Goal: Information Seeking & Learning: Learn about a topic

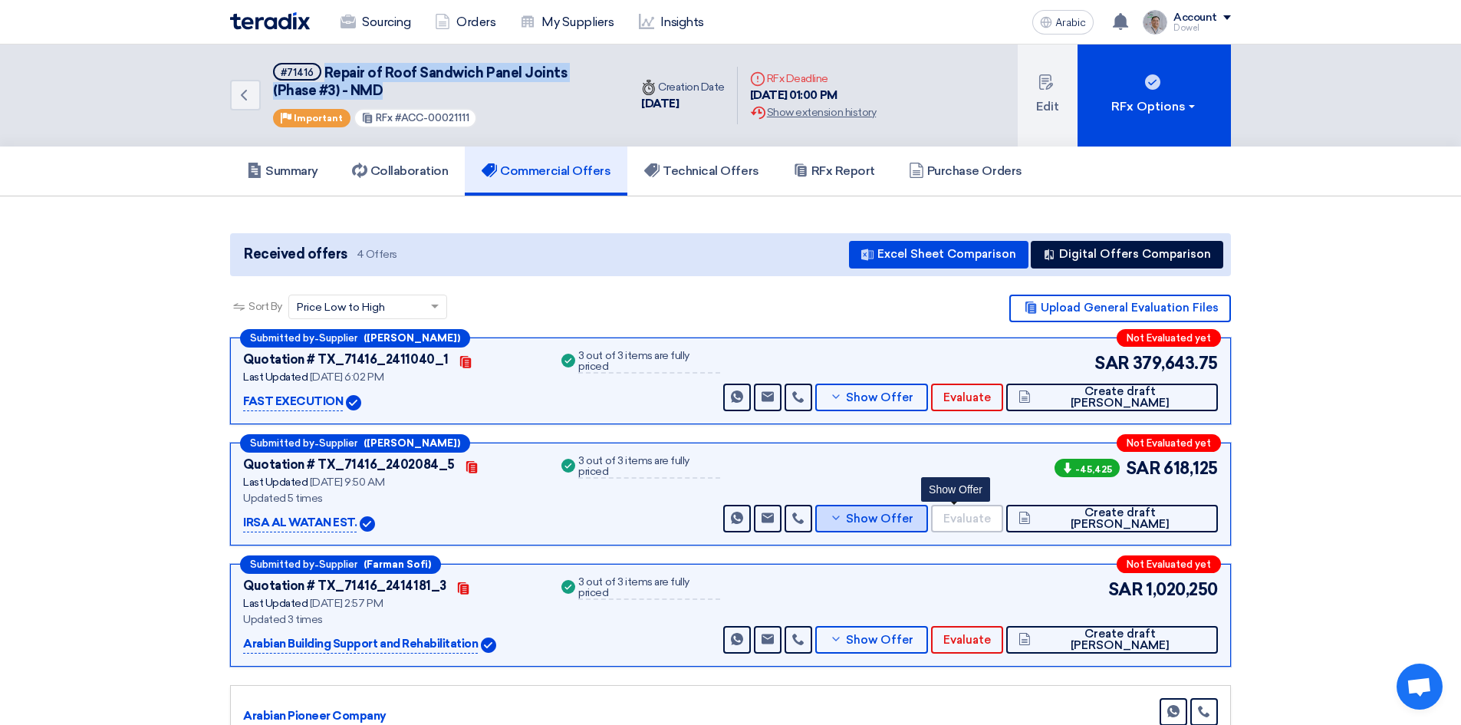
drag, startPoint x: 951, startPoint y: 524, endPoint x: 928, endPoint y: 528, distance: 23.2
click at [913, 524] on font "Show Offer" at bounding box center [879, 518] width 67 height 14
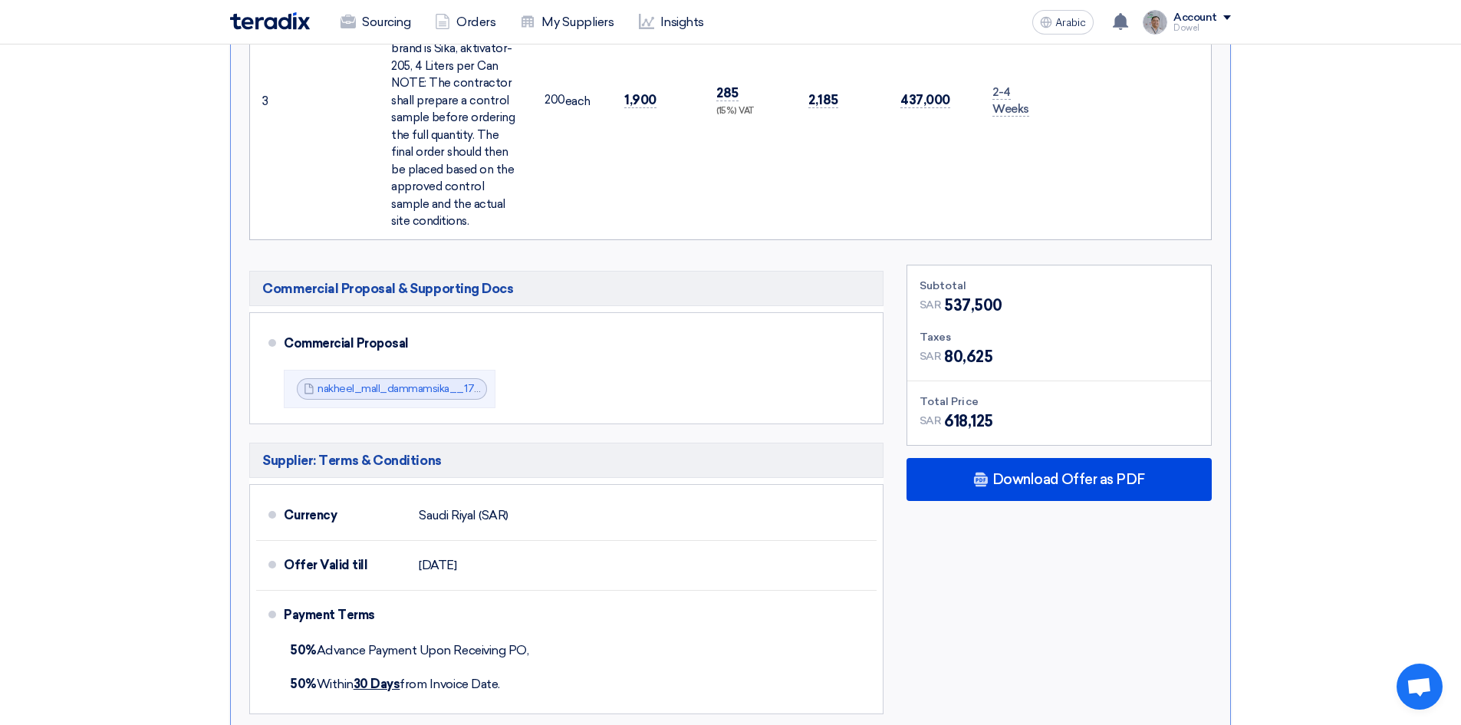
scroll to position [1380, 0]
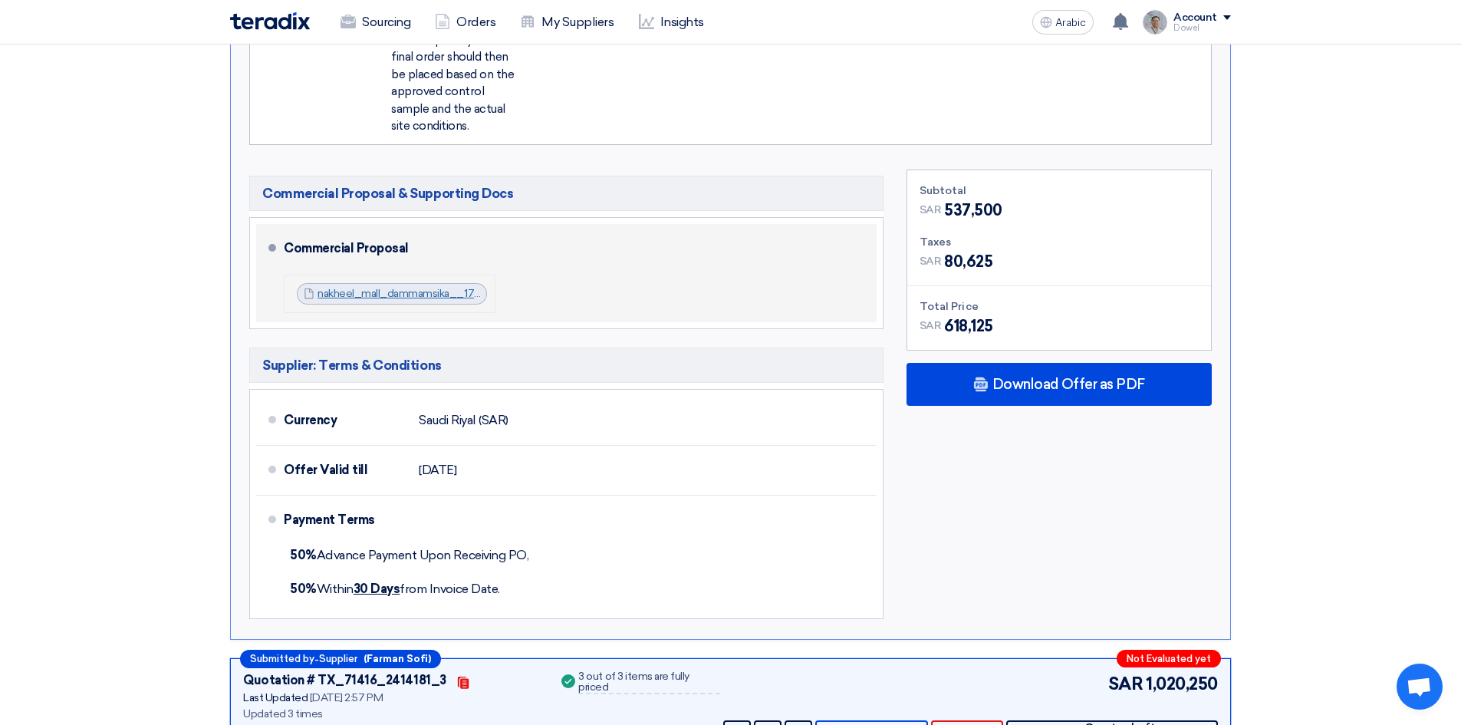
click at [405, 287] on font "nakheel_mall_dammamsika__1759906187506.pdf" at bounding box center [438, 293] width 243 height 13
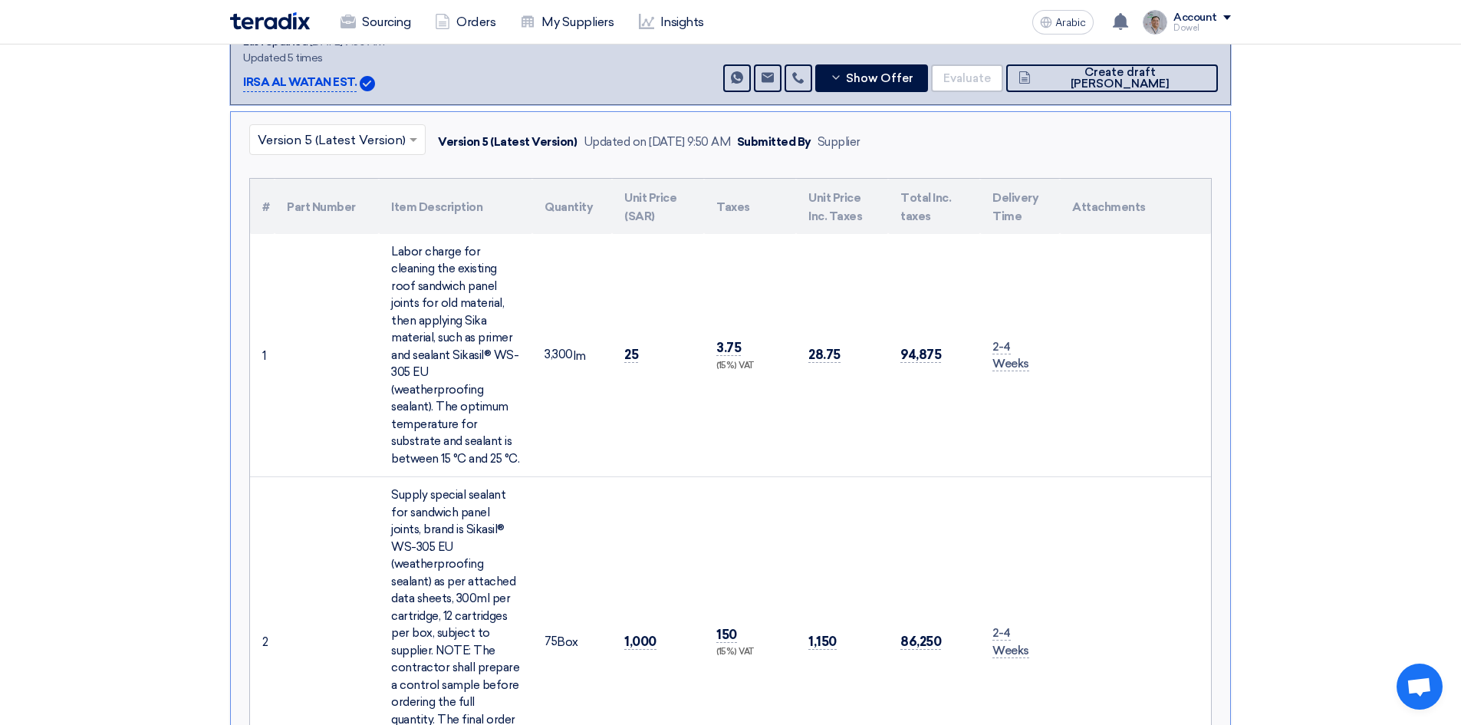
scroll to position [307, 0]
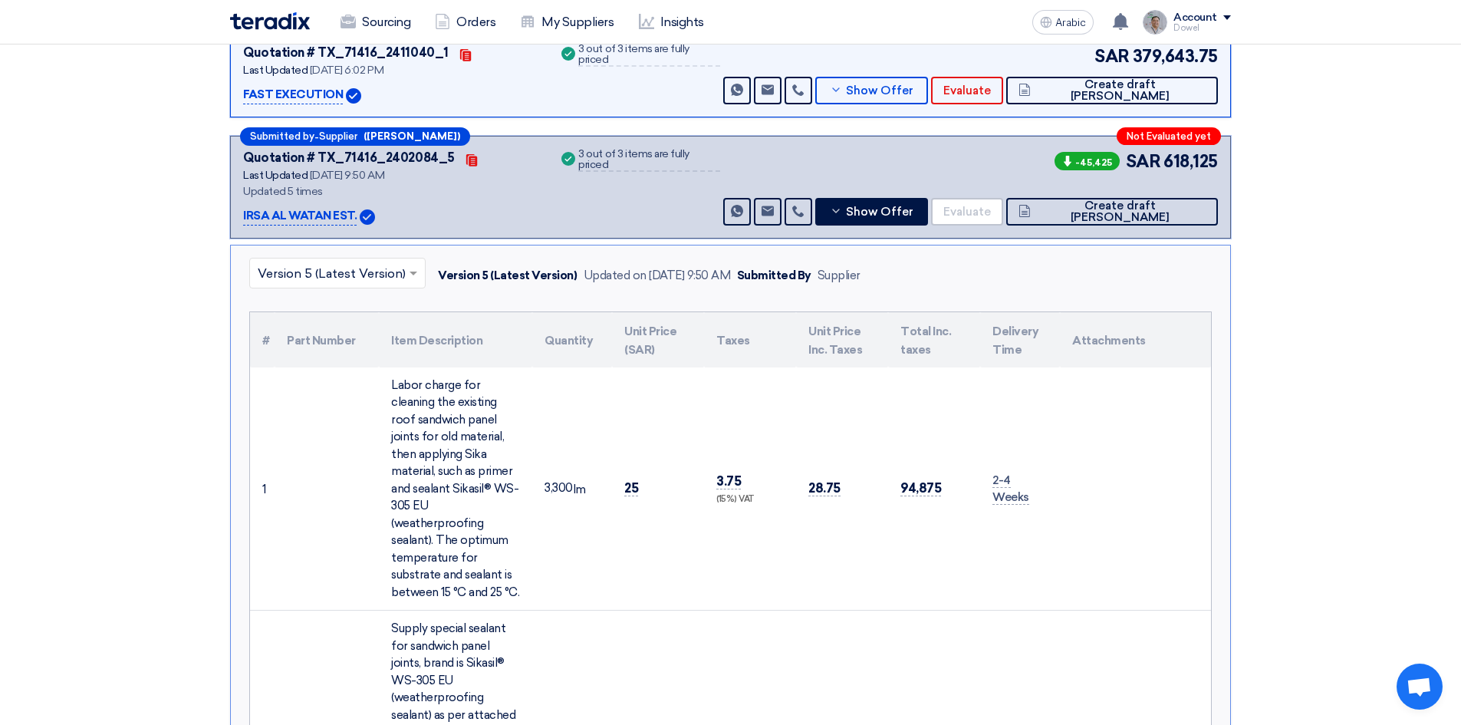
click at [381, 276] on input "text" at bounding box center [330, 273] width 144 height 25
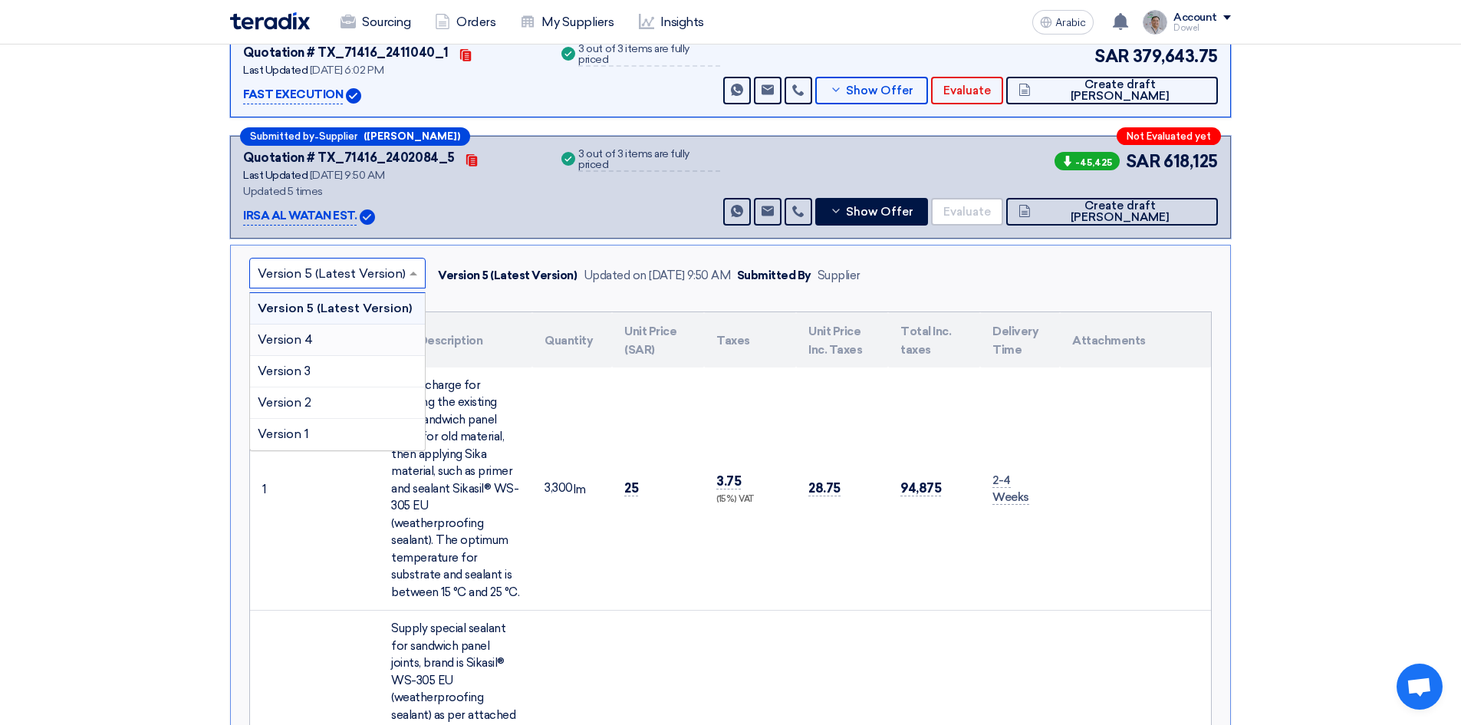
click at [338, 344] on div "Version 4" at bounding box center [337, 339] width 175 height 31
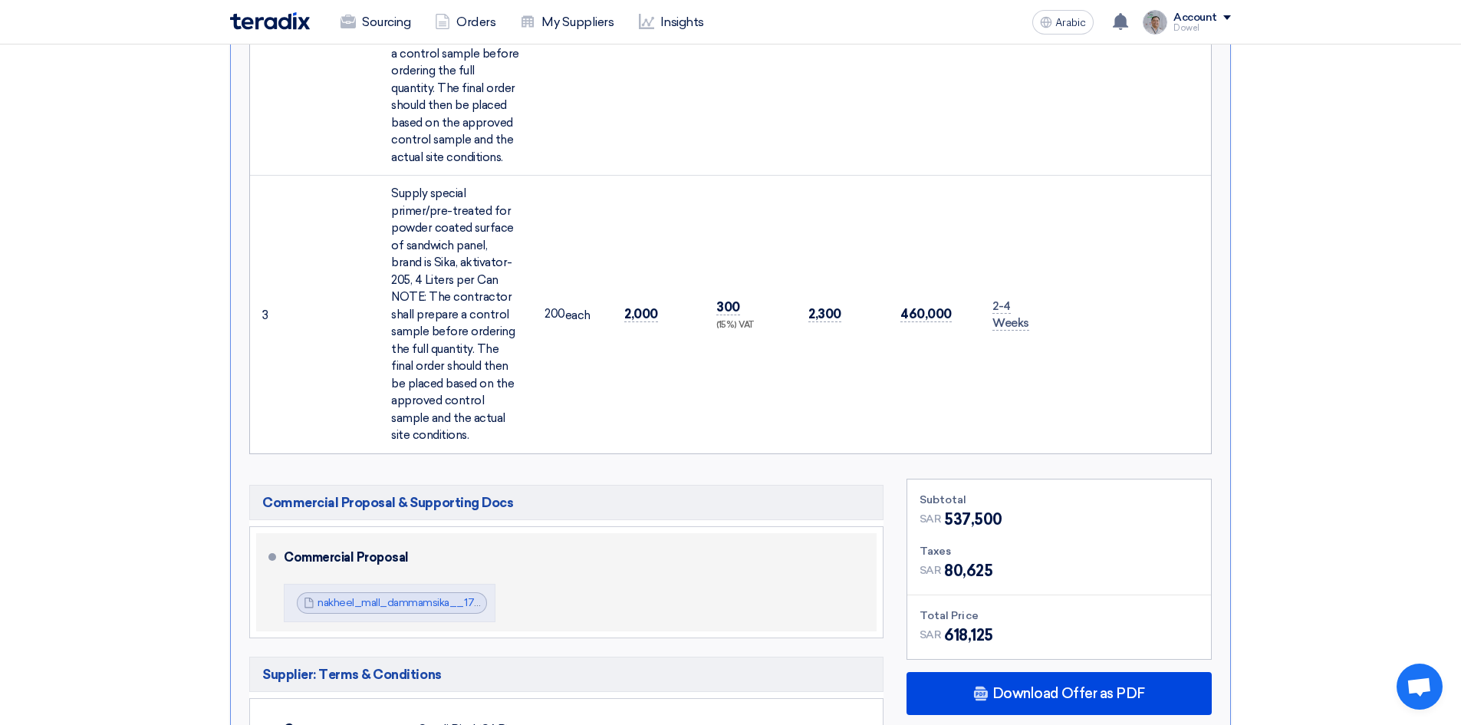
scroll to position [1227, 0]
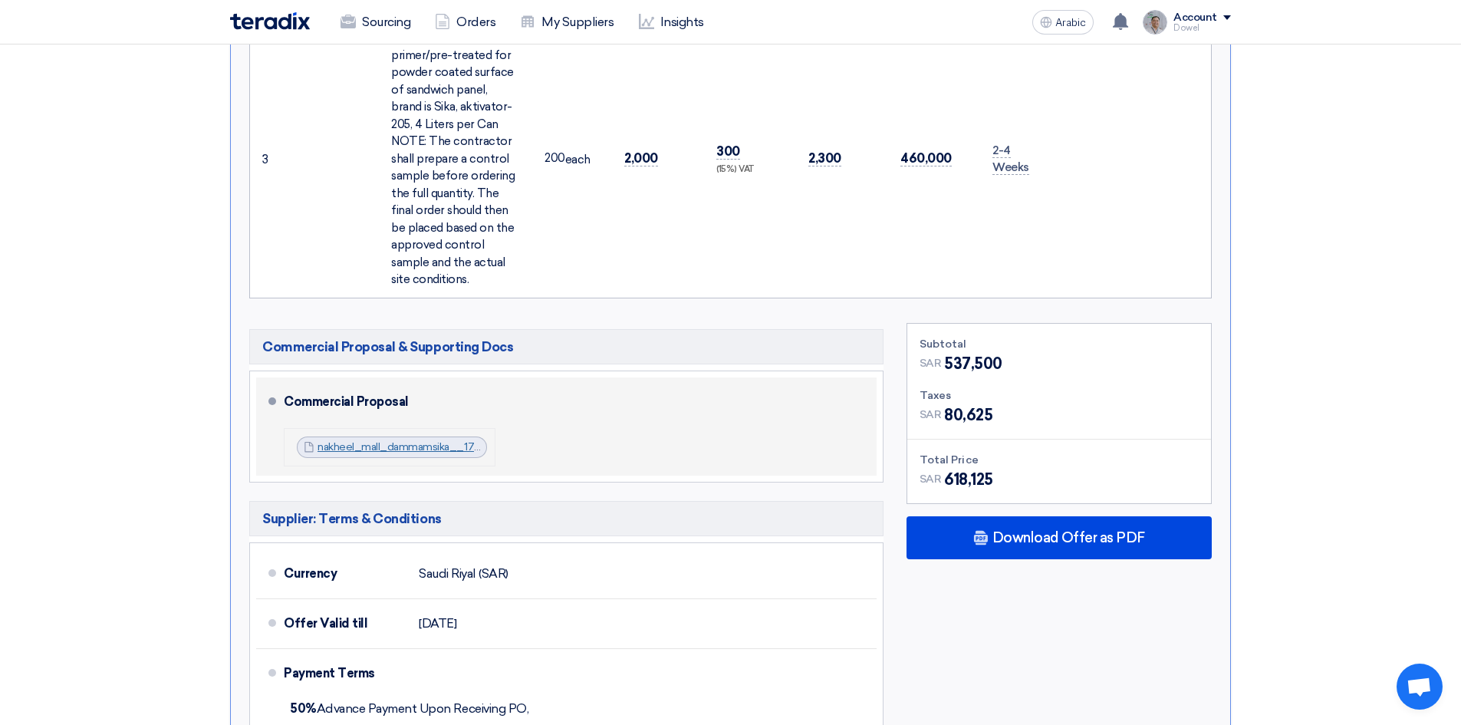
click at [432, 440] on font "nakheel_mall_dammamsika__1758706748859.pdf" at bounding box center [440, 446] width 246 height 13
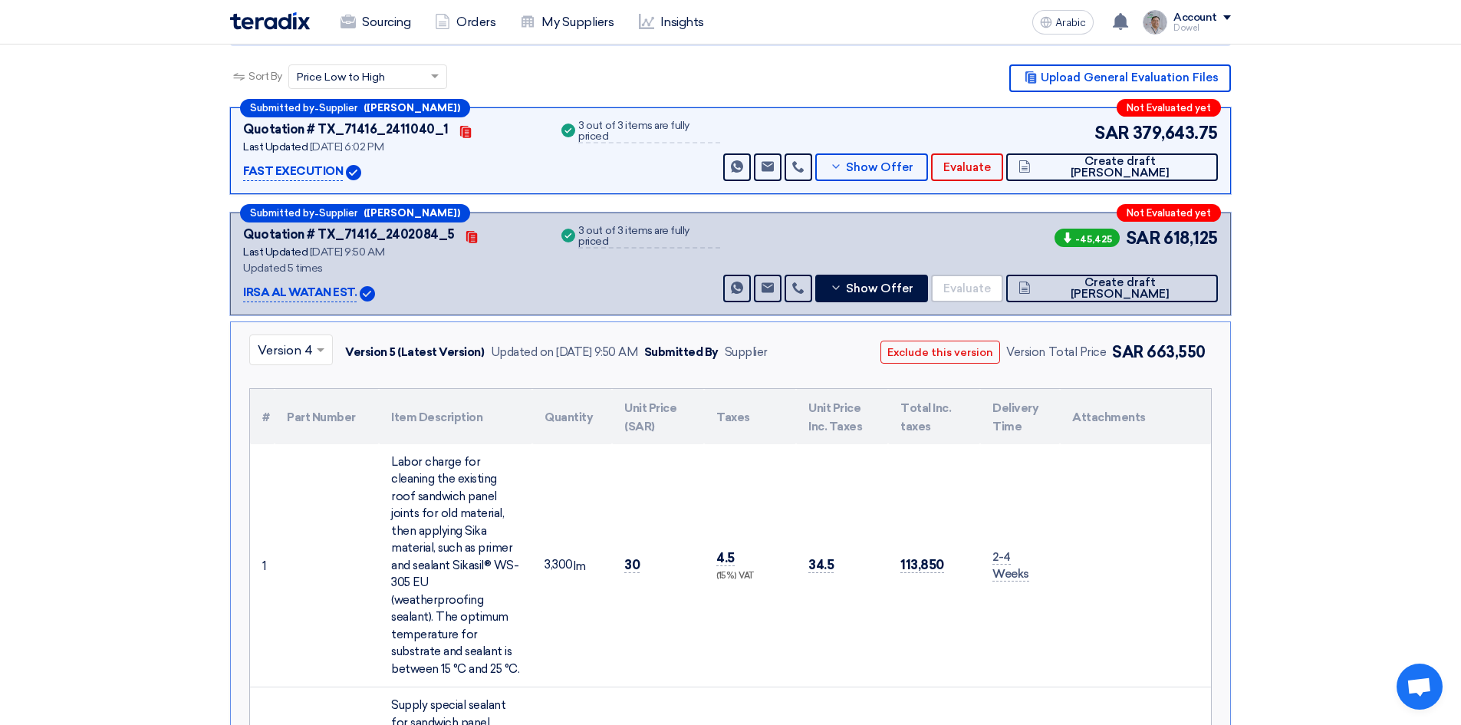
scroll to position [0, 0]
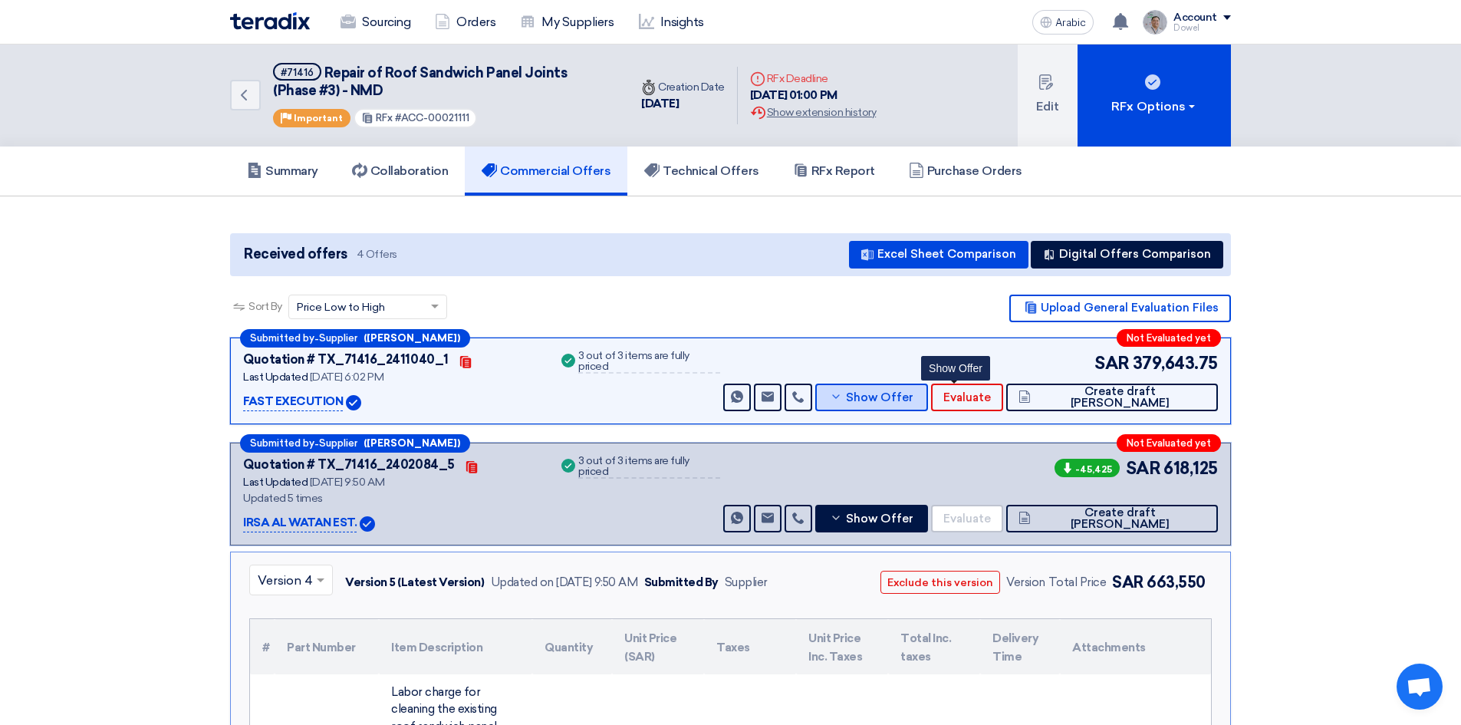
click at [913, 401] on font "Show Offer" at bounding box center [879, 397] width 67 height 14
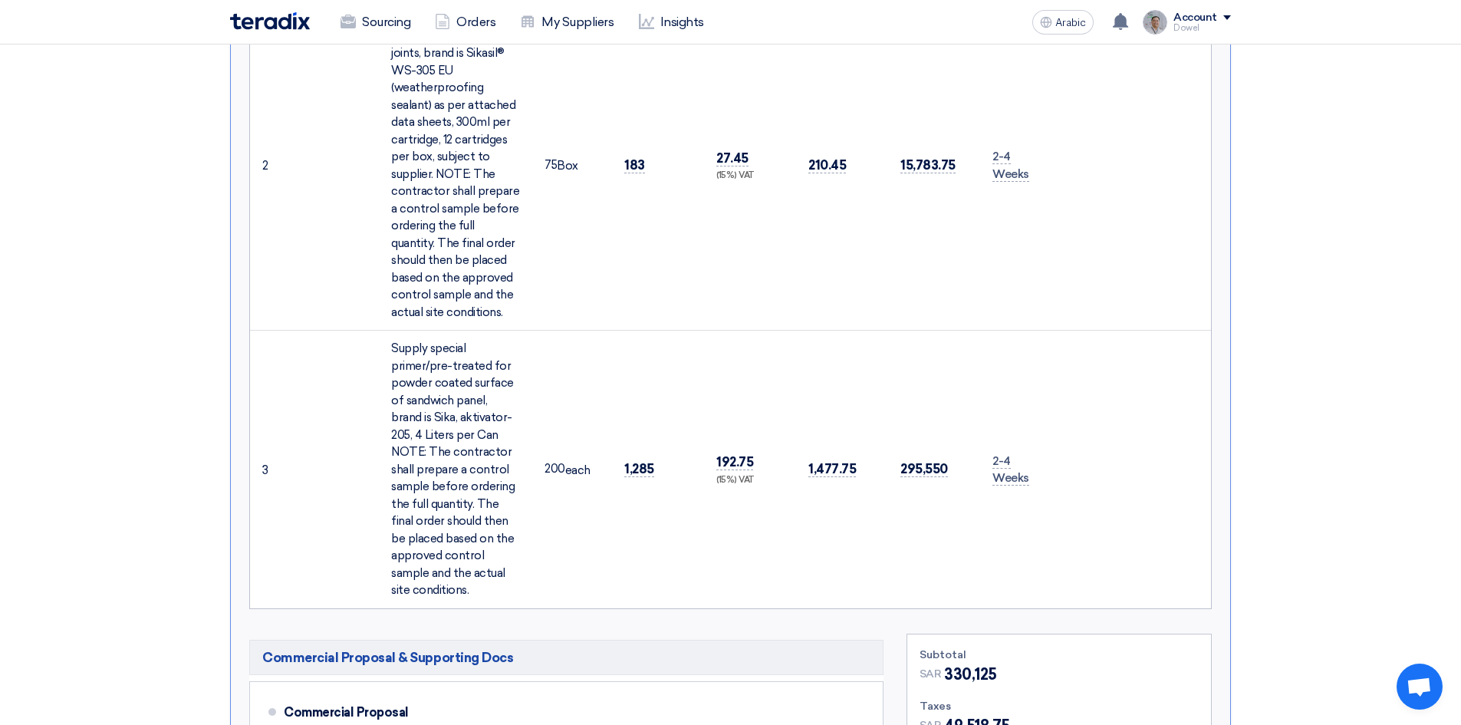
scroll to position [997, 0]
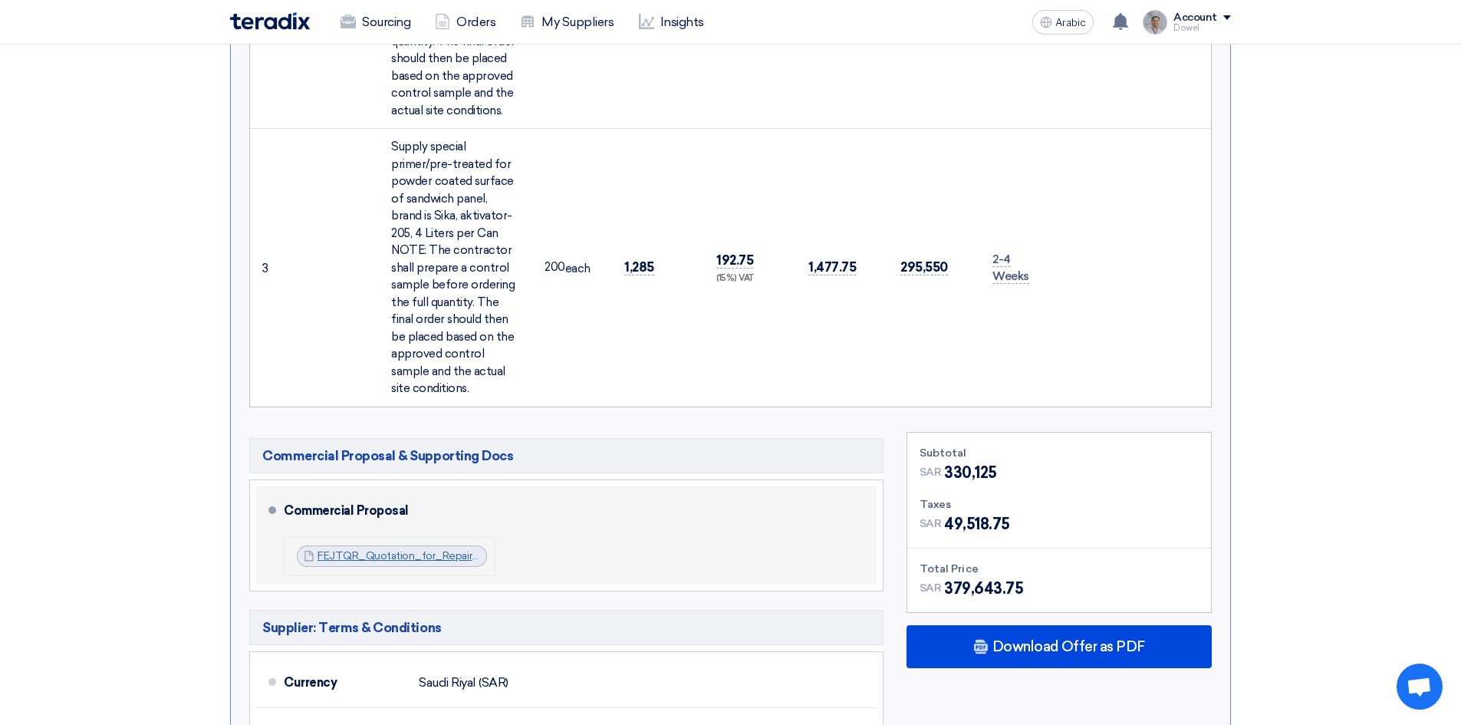
click at [414, 549] on font "FEJTQR_Quotation_for_Repair_Sandwich_Panel_at_Nakheel_Mall__Dammam_175812129422…" at bounding box center [561, 555] width 488 height 13
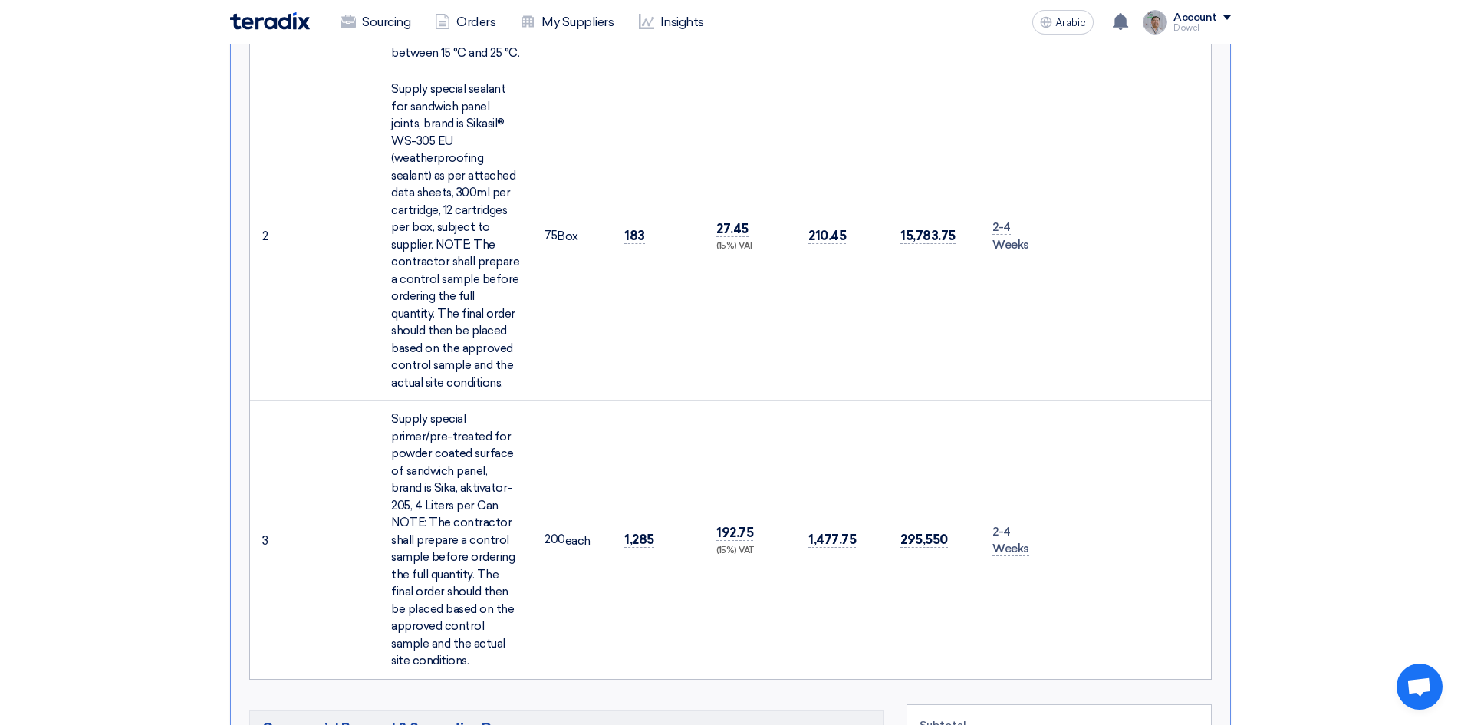
scroll to position [0, 0]
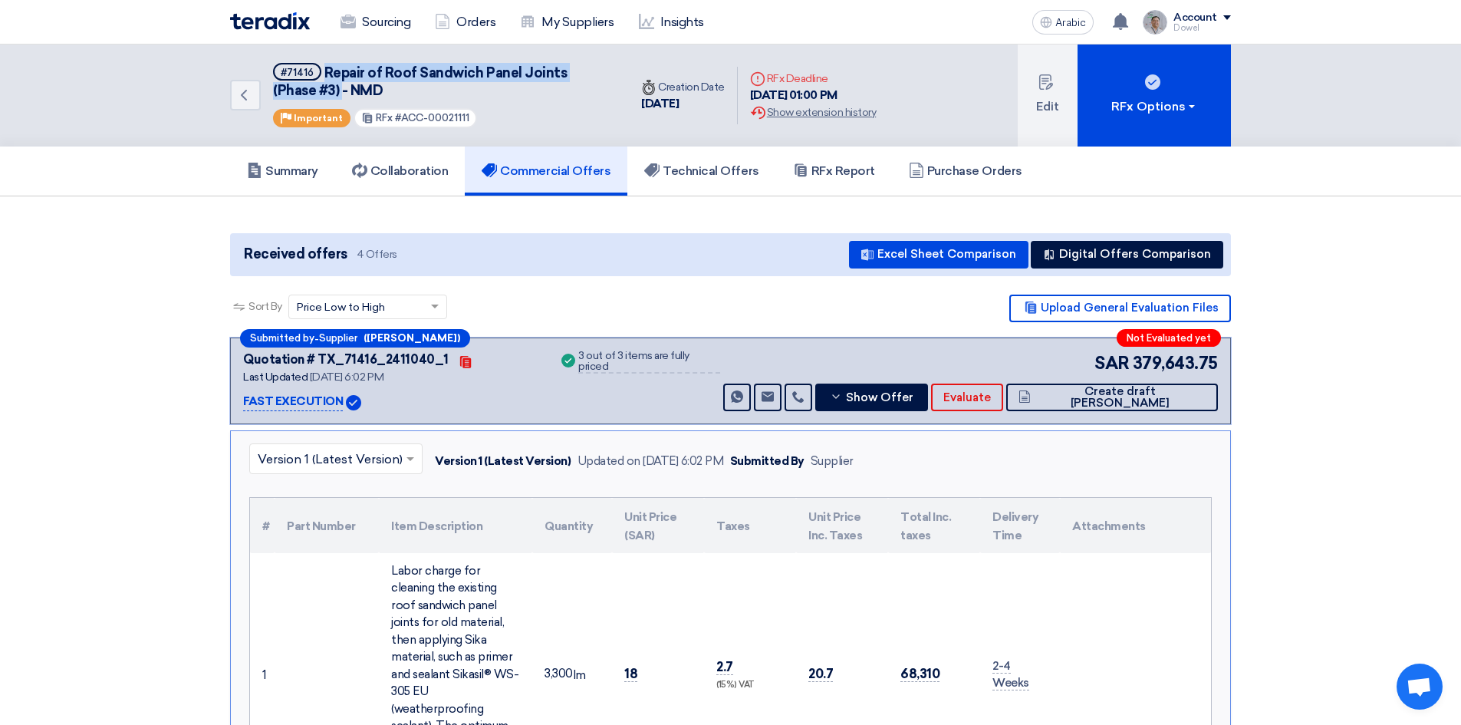
drag, startPoint x: 324, startPoint y: 71, endPoint x: 297, endPoint y: 84, distance: 30.5
click at [297, 84] on font "Repair of Roof Sandwich Panel Joints (Phase #3) - NMD" at bounding box center [420, 81] width 294 height 35
copy font "Repair of Roof Sandwich Panel Joints (Phase #3)"
click at [687, 169] on font "Technical Offers" at bounding box center [710, 170] width 96 height 15
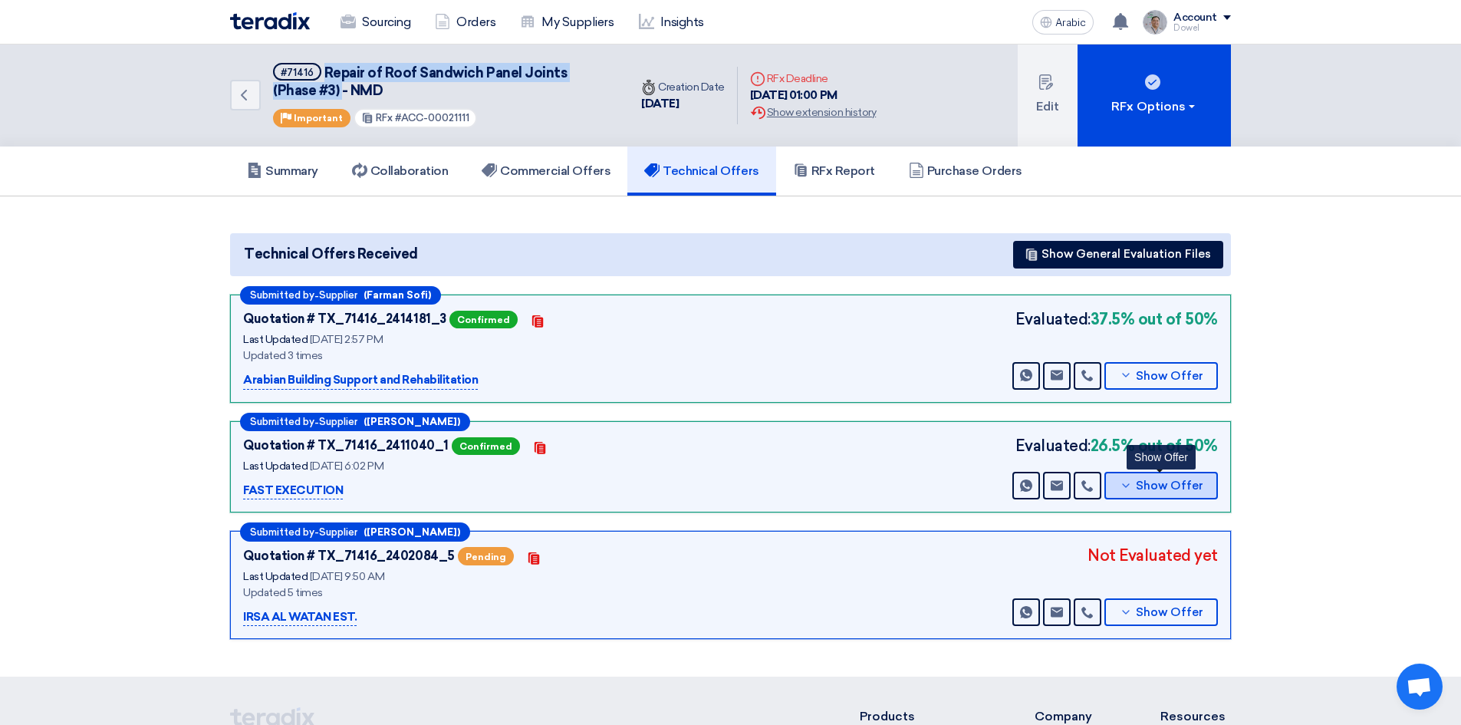
click at [1139, 478] on button "Show Offer" at bounding box center [1160, 486] width 113 height 28
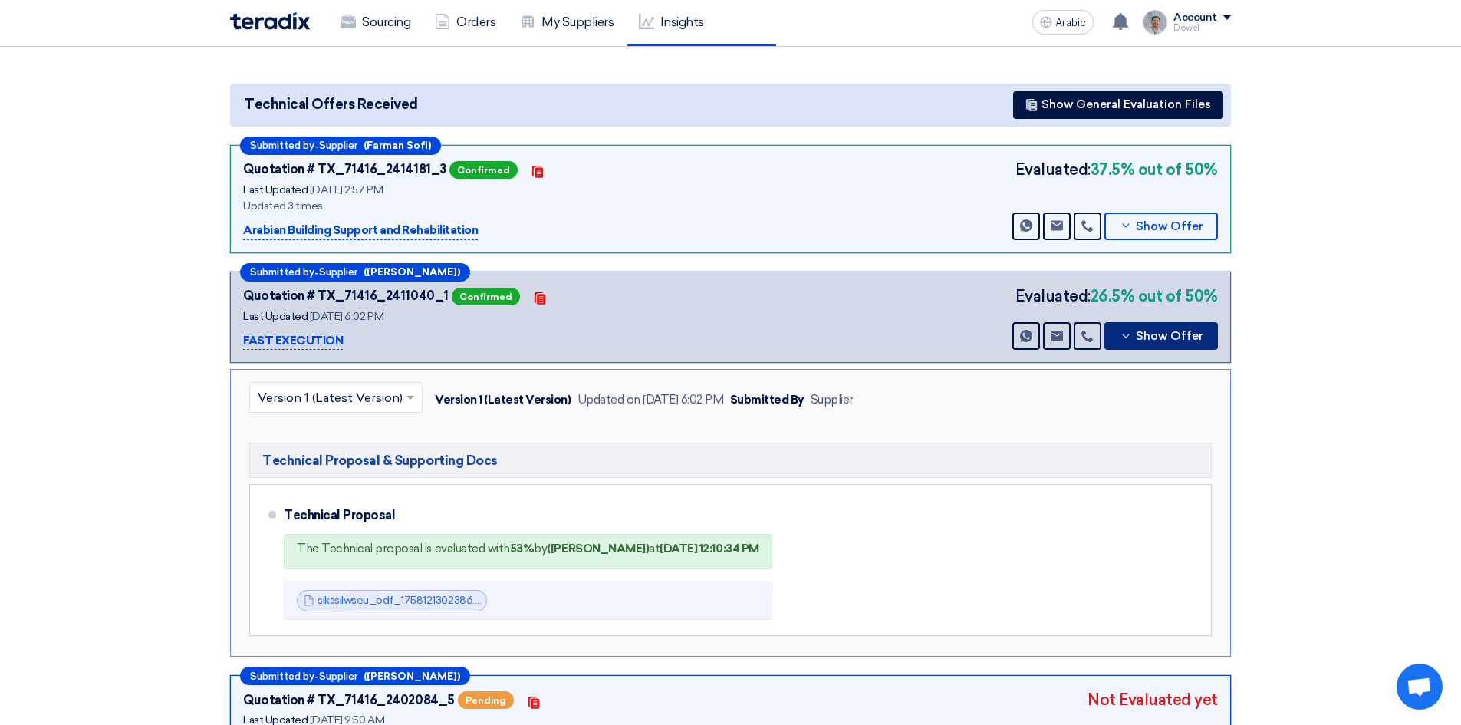
scroll to position [307, 0]
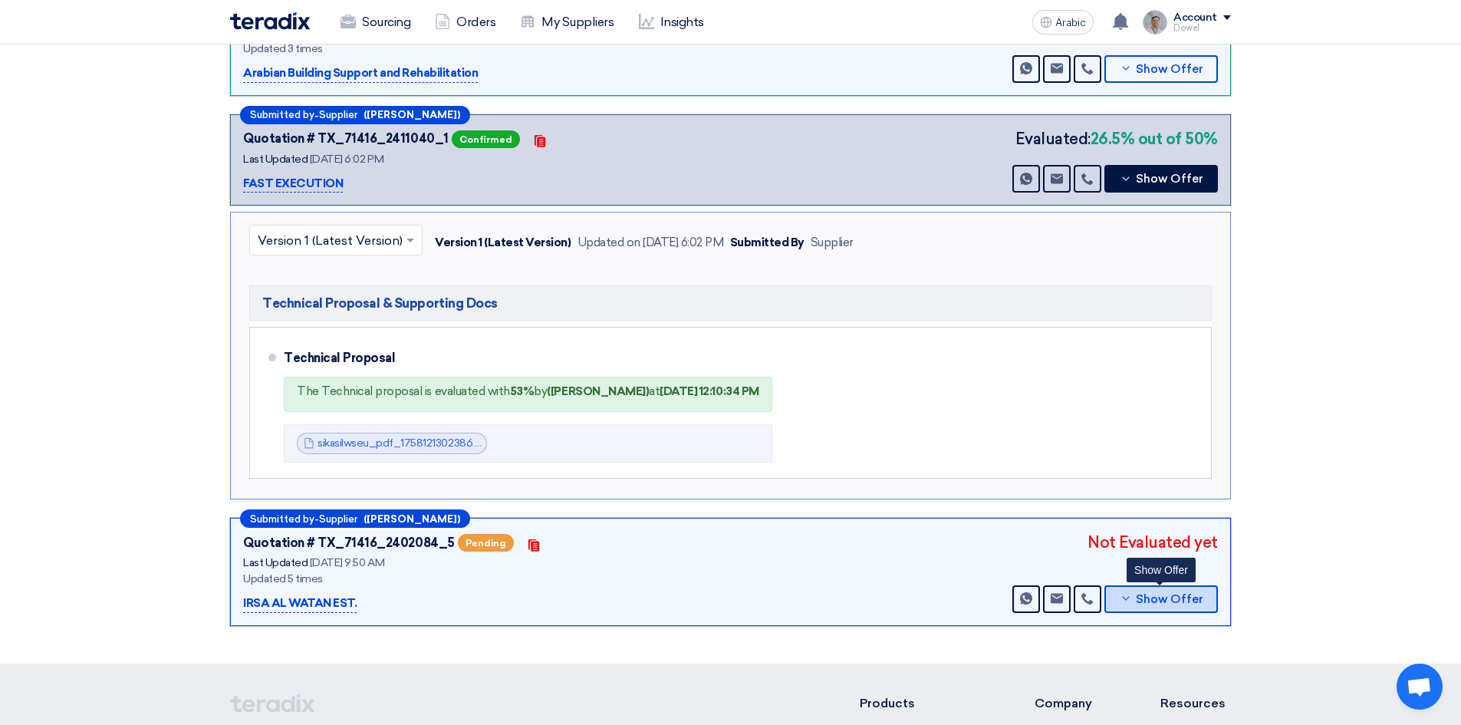
click at [1165, 602] on font "Show Offer" at bounding box center [1169, 599] width 67 height 14
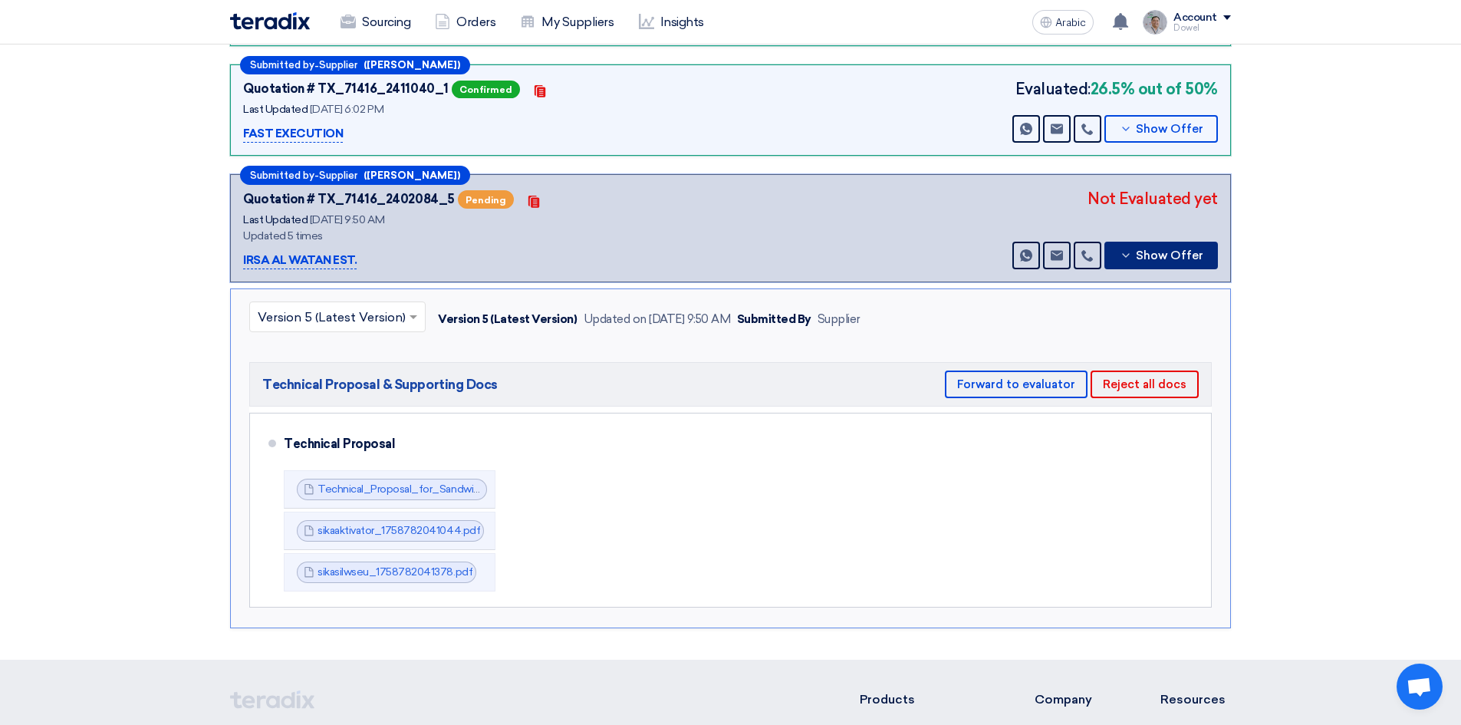
scroll to position [383, 0]
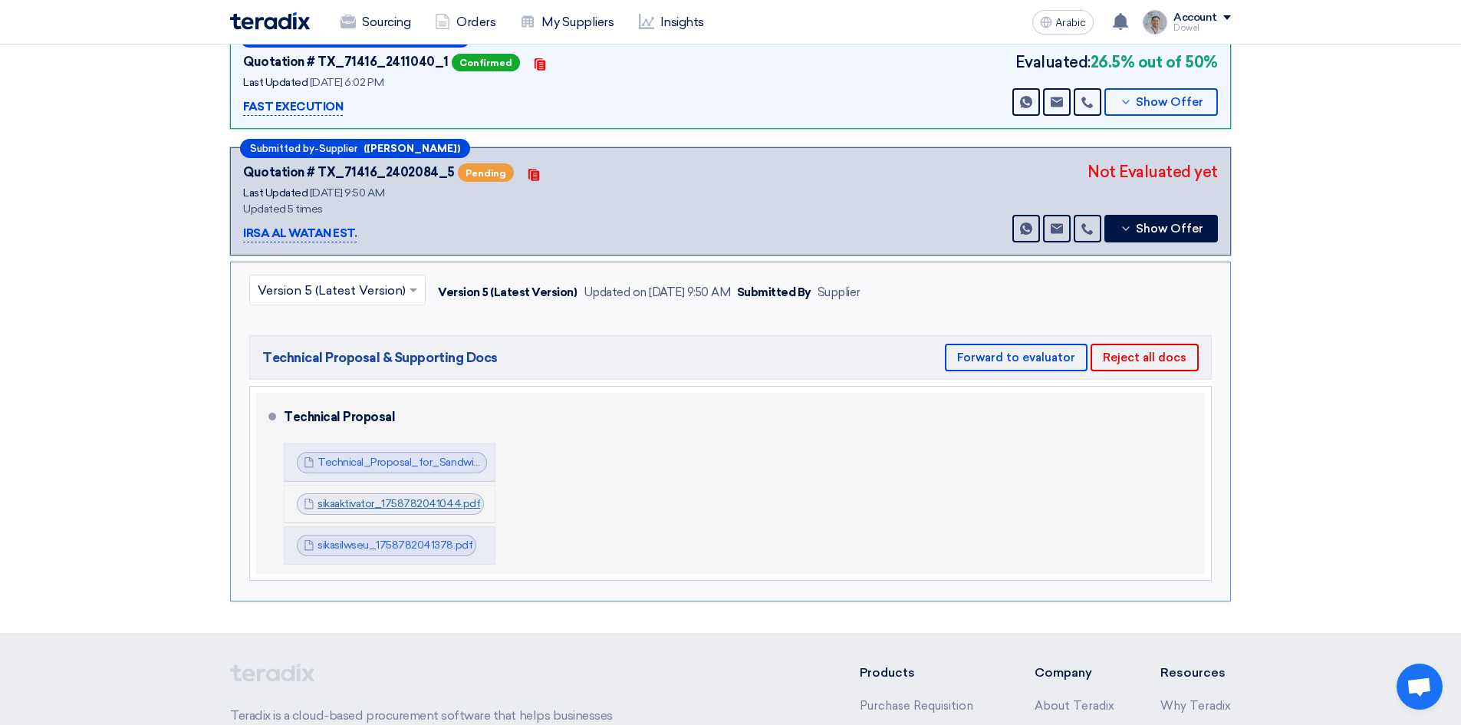
click at [375, 508] on font "sikaaktivator_1758782041044.pdf" at bounding box center [398, 503] width 163 height 13
click at [376, 543] on font "sikasilwseu_1758782041378.pdf" at bounding box center [394, 544] width 155 height 13
click at [355, 508] on font "sikaaktivator_1758782041044.pdf" at bounding box center [398, 503] width 163 height 13
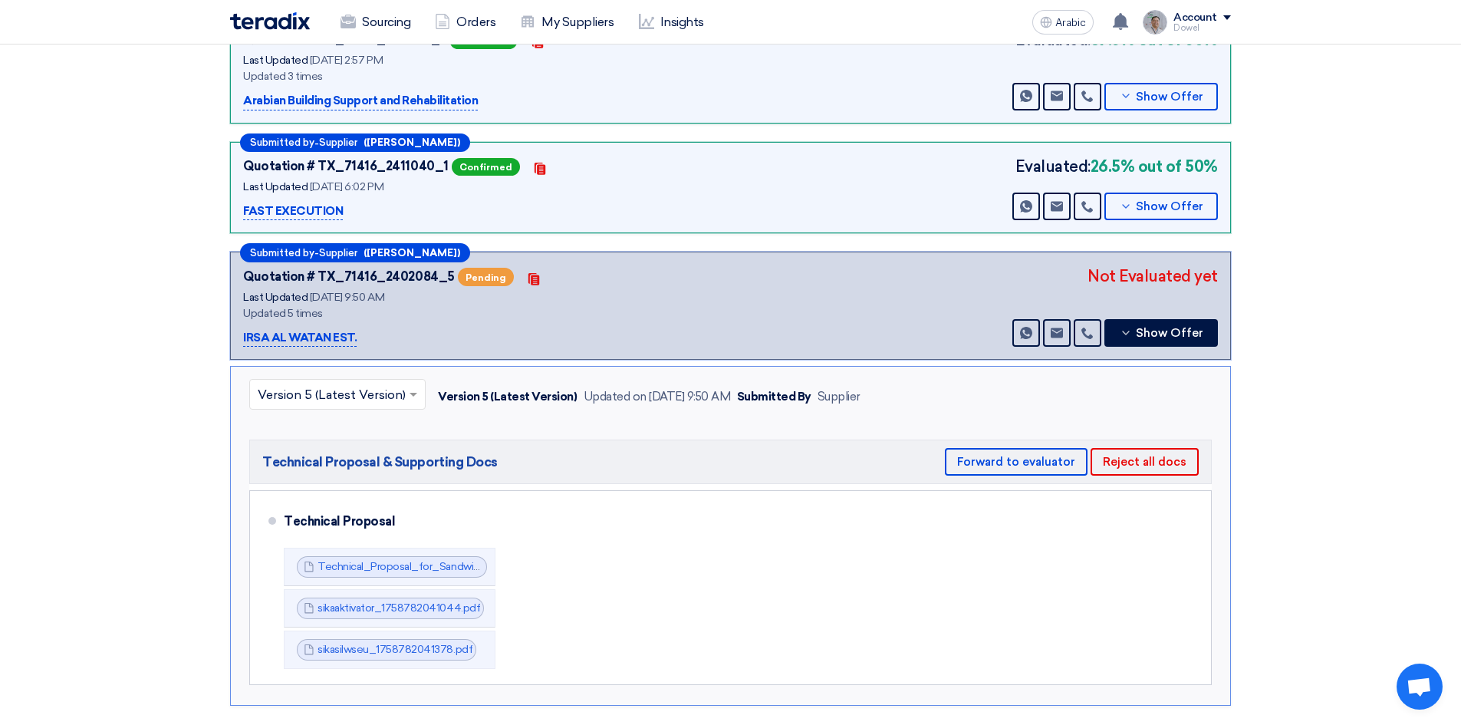
scroll to position [77, 0]
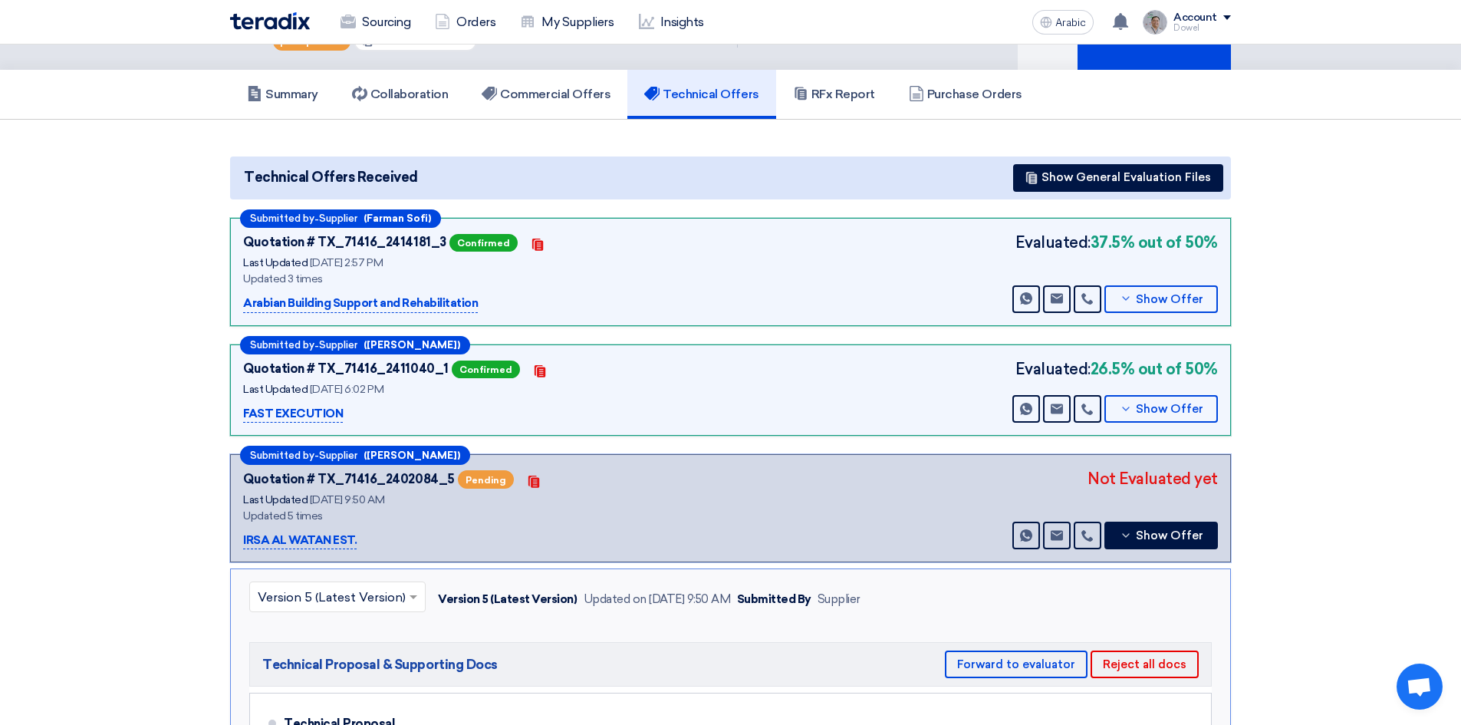
click at [1359, 547] on section "Technical Offers Received Show General Evaluation Files Submitted by - Supplier…" at bounding box center [730, 530] width 1461 height 820
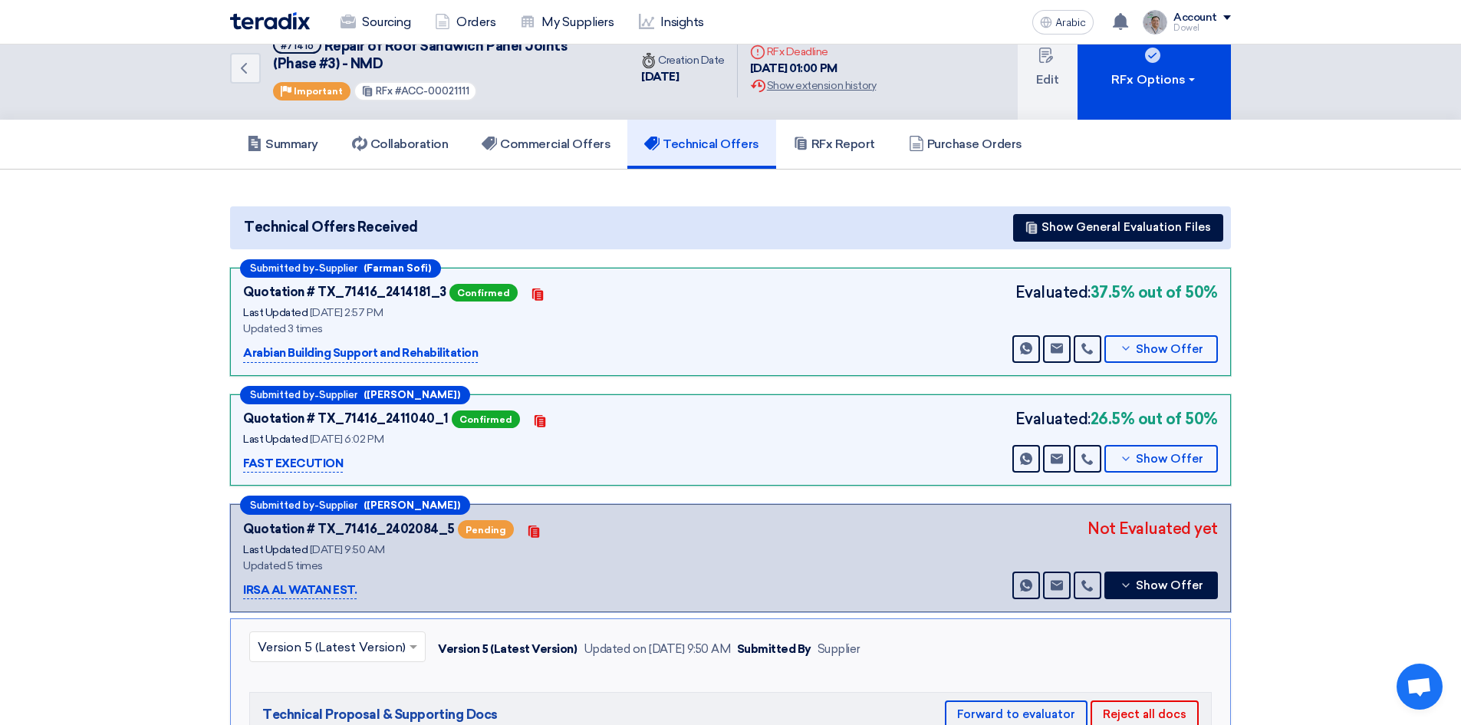
scroll to position [0, 0]
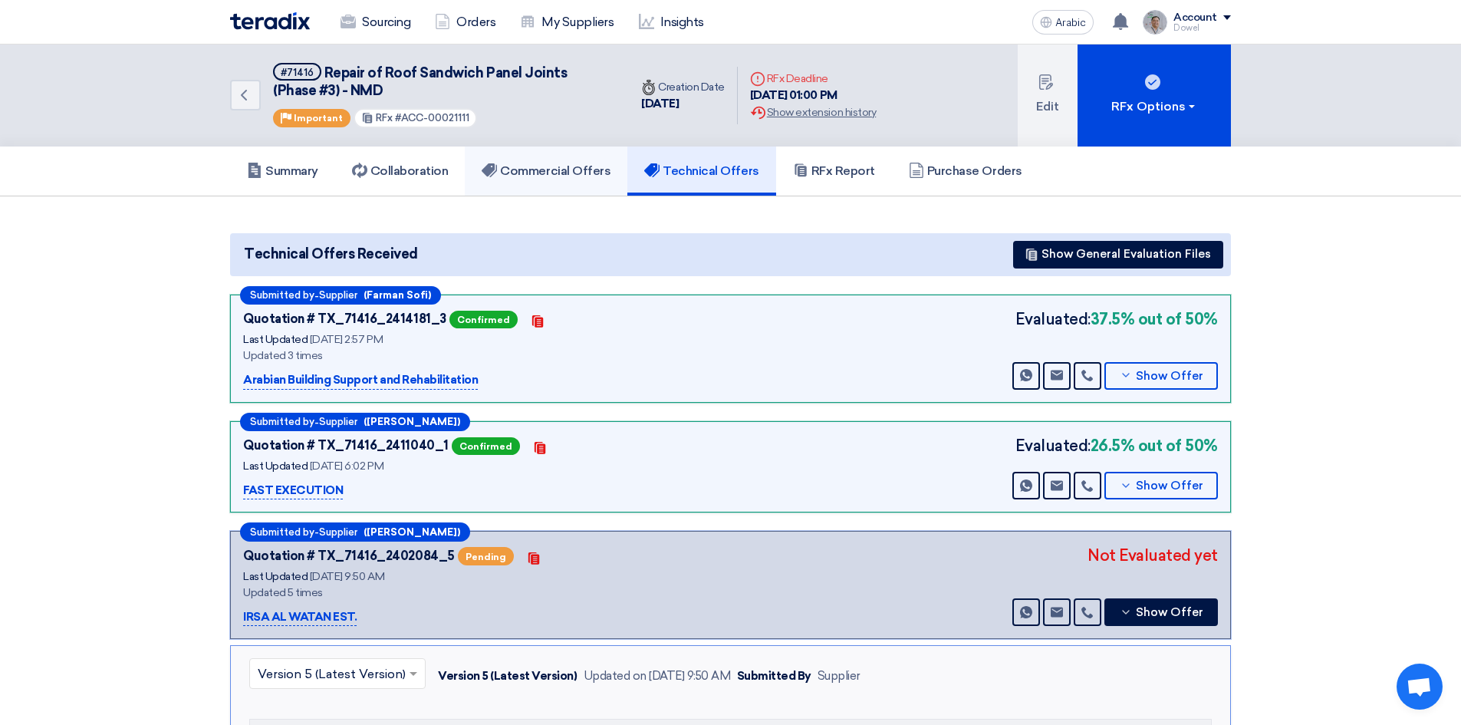
click at [543, 169] on font "Commercial Offers" at bounding box center [555, 170] width 110 height 15
